Goal: Task Accomplishment & Management: Manage account settings

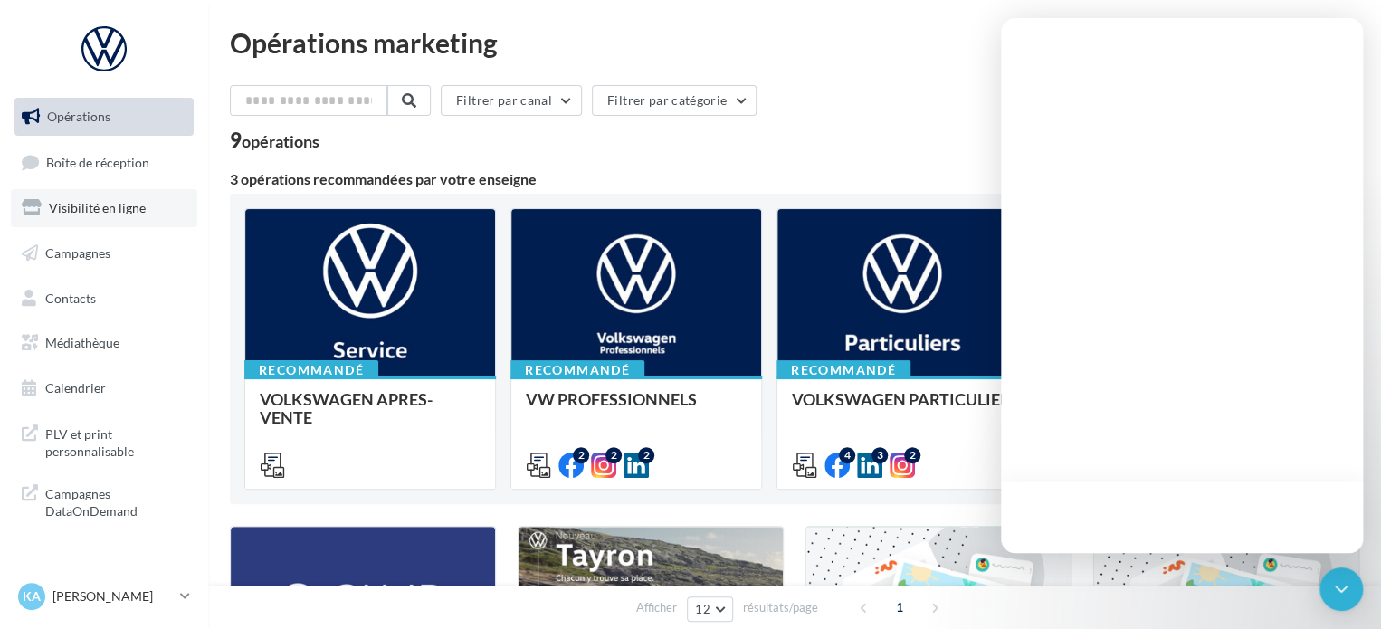
click at [63, 206] on span "Visibilité en ligne" at bounding box center [97, 207] width 97 height 15
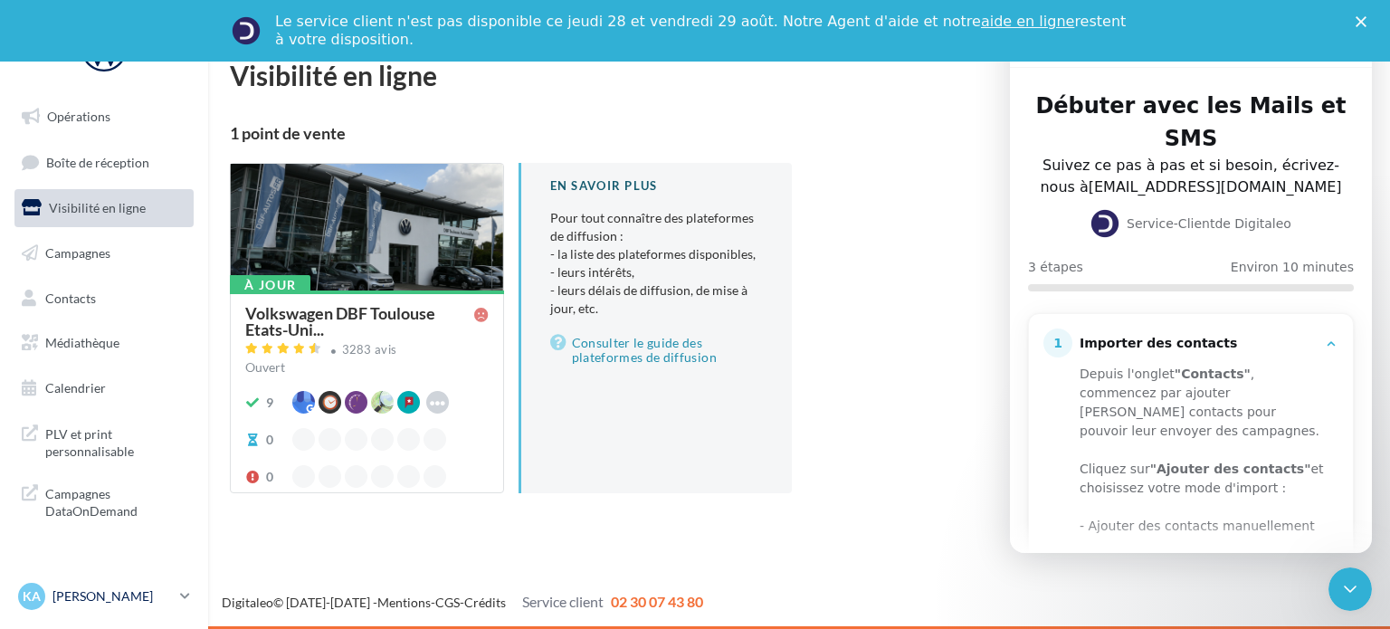
click at [183, 608] on link "KA Kevin AROULE vw-kear-31201" at bounding box center [103, 596] width 179 height 34
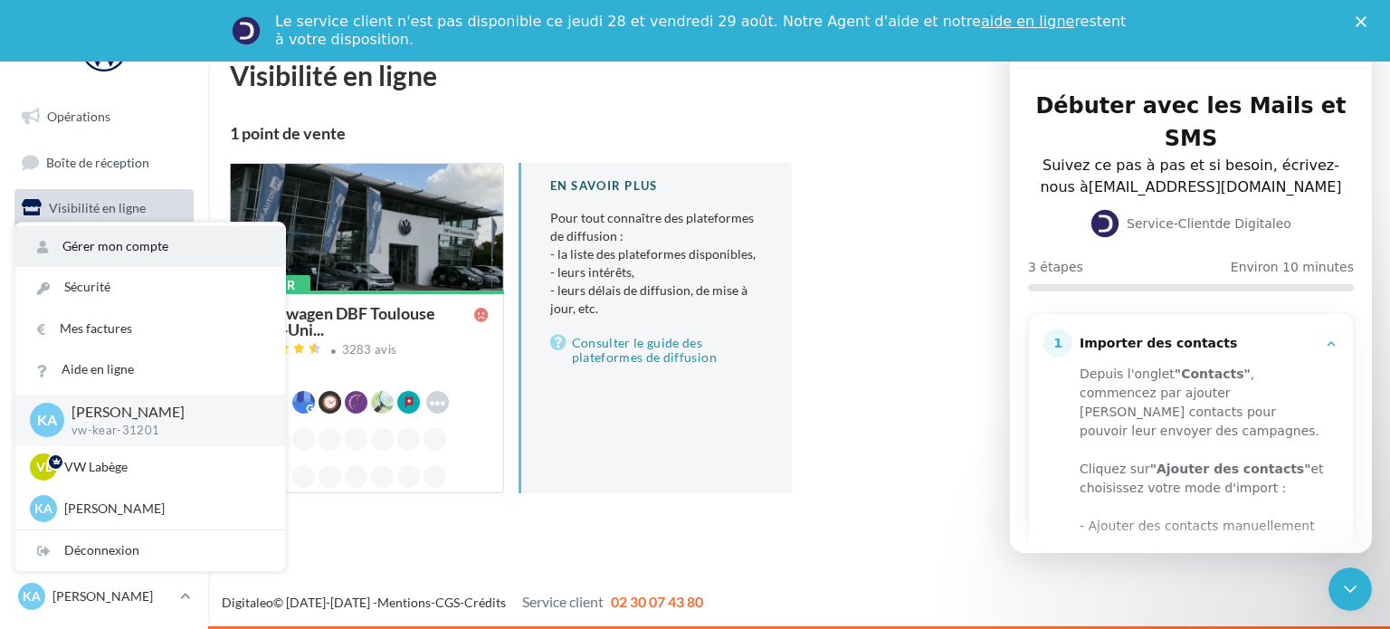
click at [123, 252] on link "Gérer mon compte" at bounding box center [150, 246] width 270 height 41
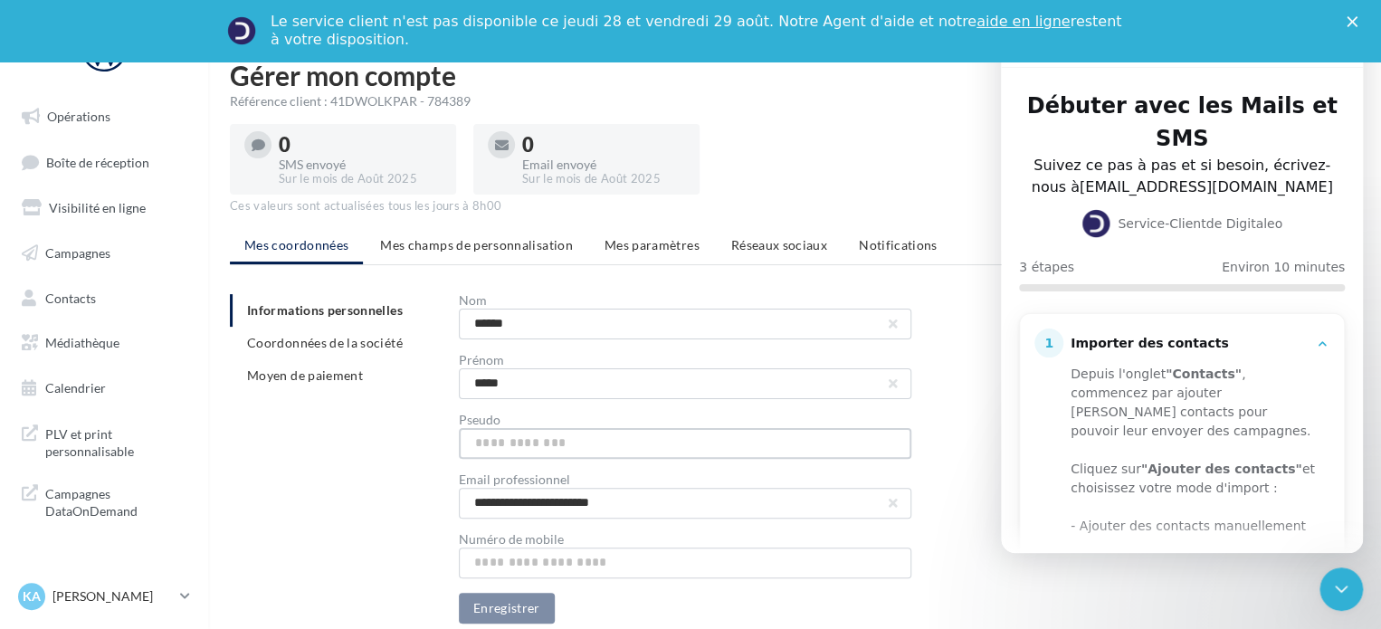
click at [582, 451] on input "text" at bounding box center [685, 443] width 452 height 31
type input "*"
type input "**********"
click at [514, 600] on button "Enregistrer" at bounding box center [507, 608] width 96 height 31
click at [1357, 24] on icon "Fermer" at bounding box center [1351, 21] width 11 height 11
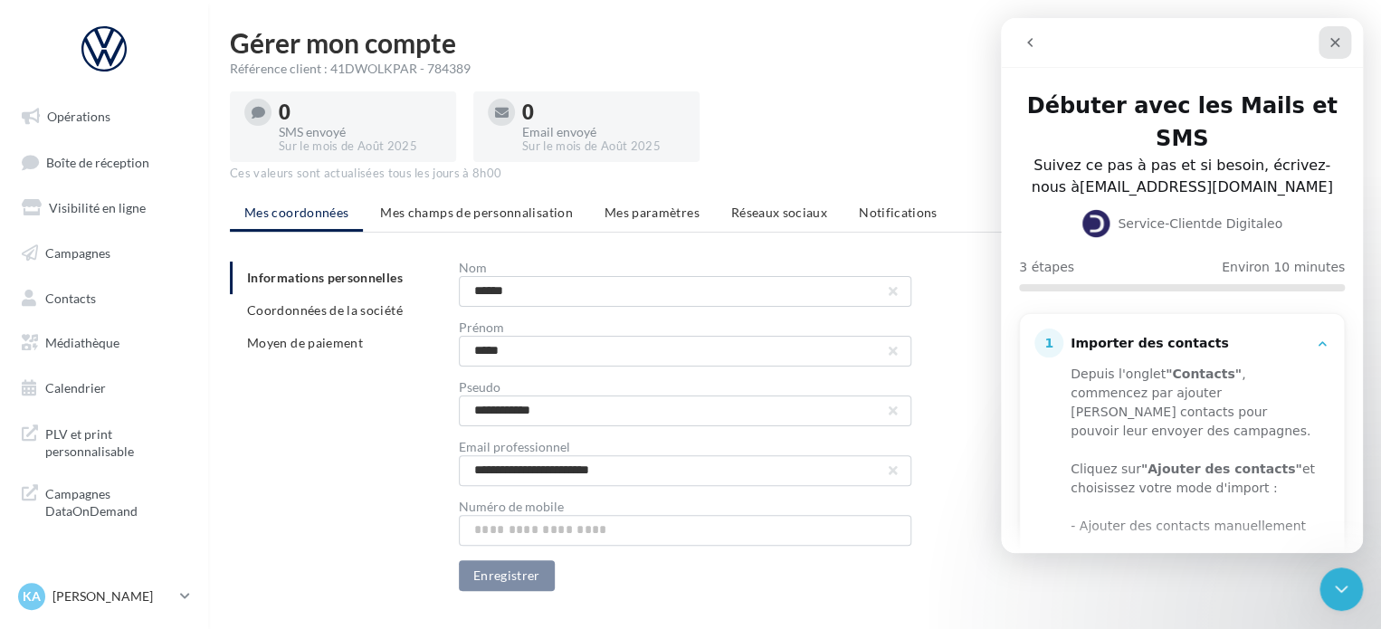
click at [1335, 42] on icon "Fermer" at bounding box center [1335, 43] width 10 height 10
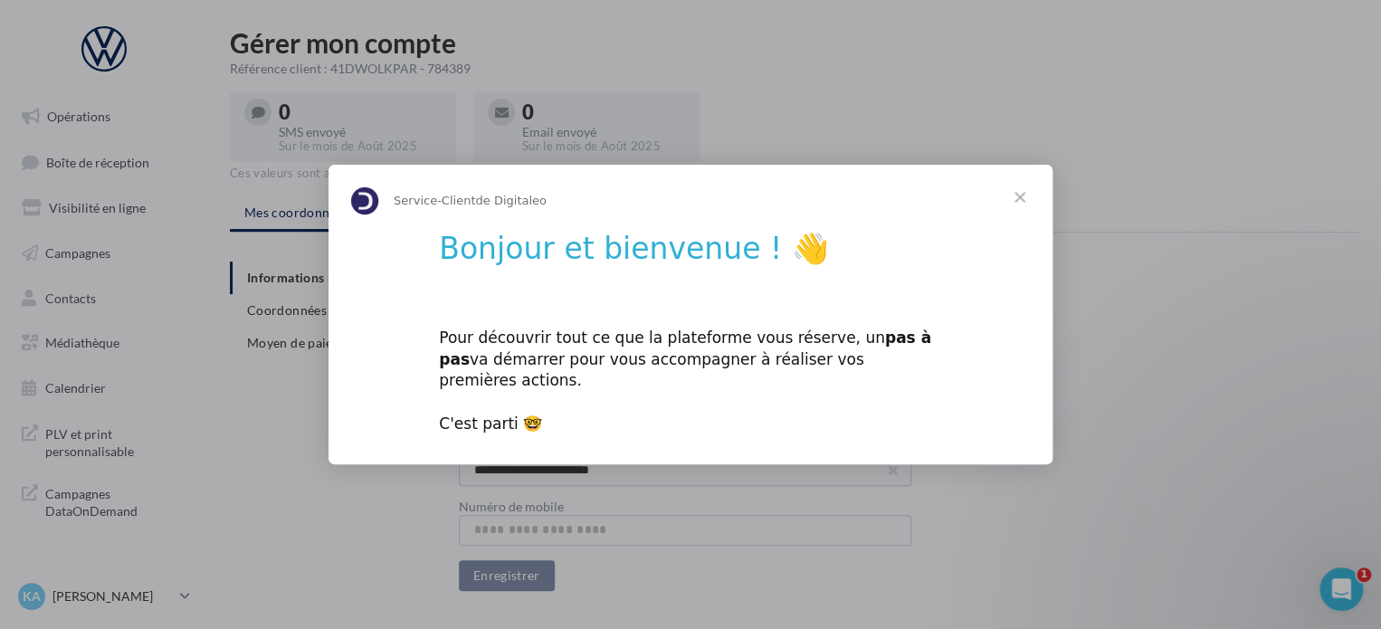
click at [1017, 206] on span "Fermer" at bounding box center [1019, 197] width 65 height 65
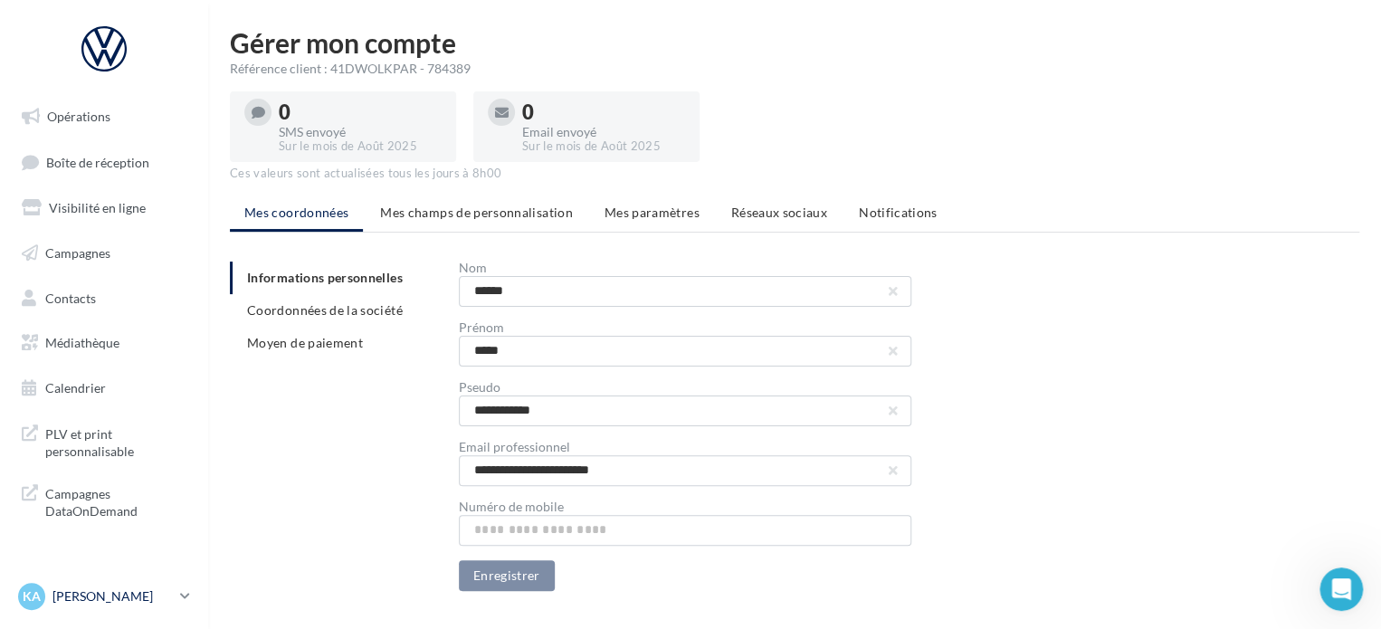
click at [181, 609] on link "KA Kevin AROULE vw-kear-31201" at bounding box center [103, 596] width 179 height 34
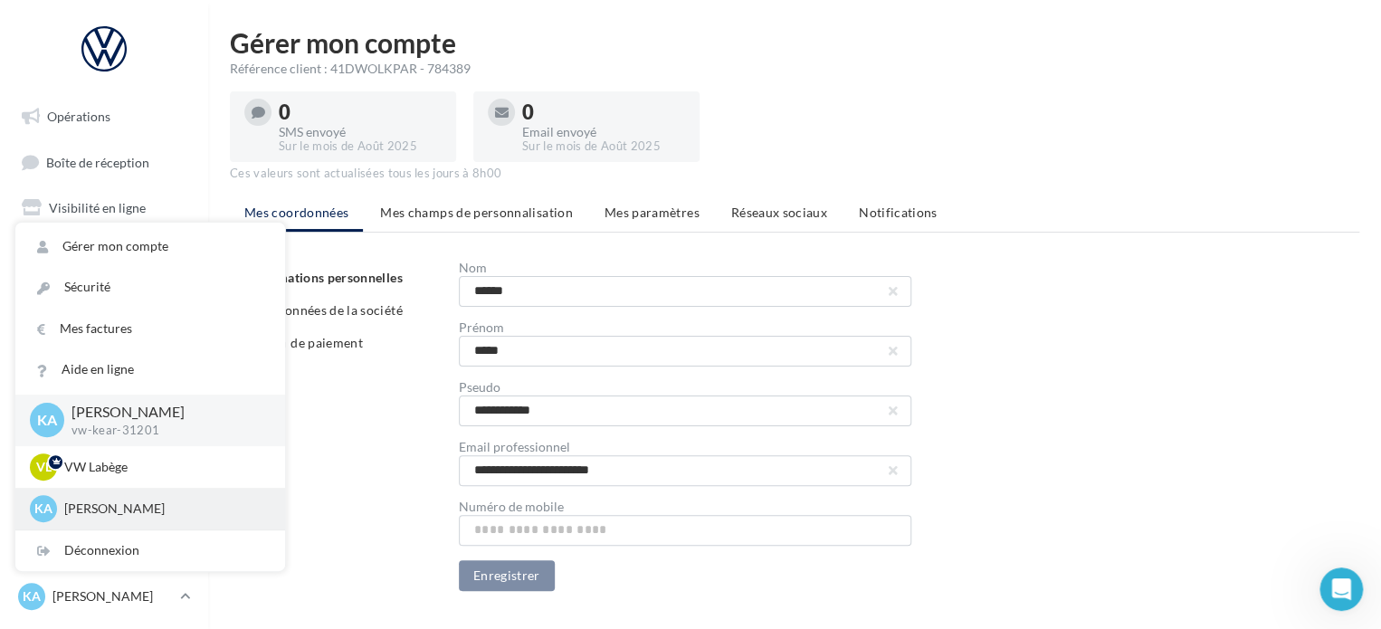
click at [143, 497] on div "KA Kevin AROULE vw-kear-31100" at bounding box center [150, 508] width 241 height 27
